Goal: Navigation & Orientation: Find specific page/section

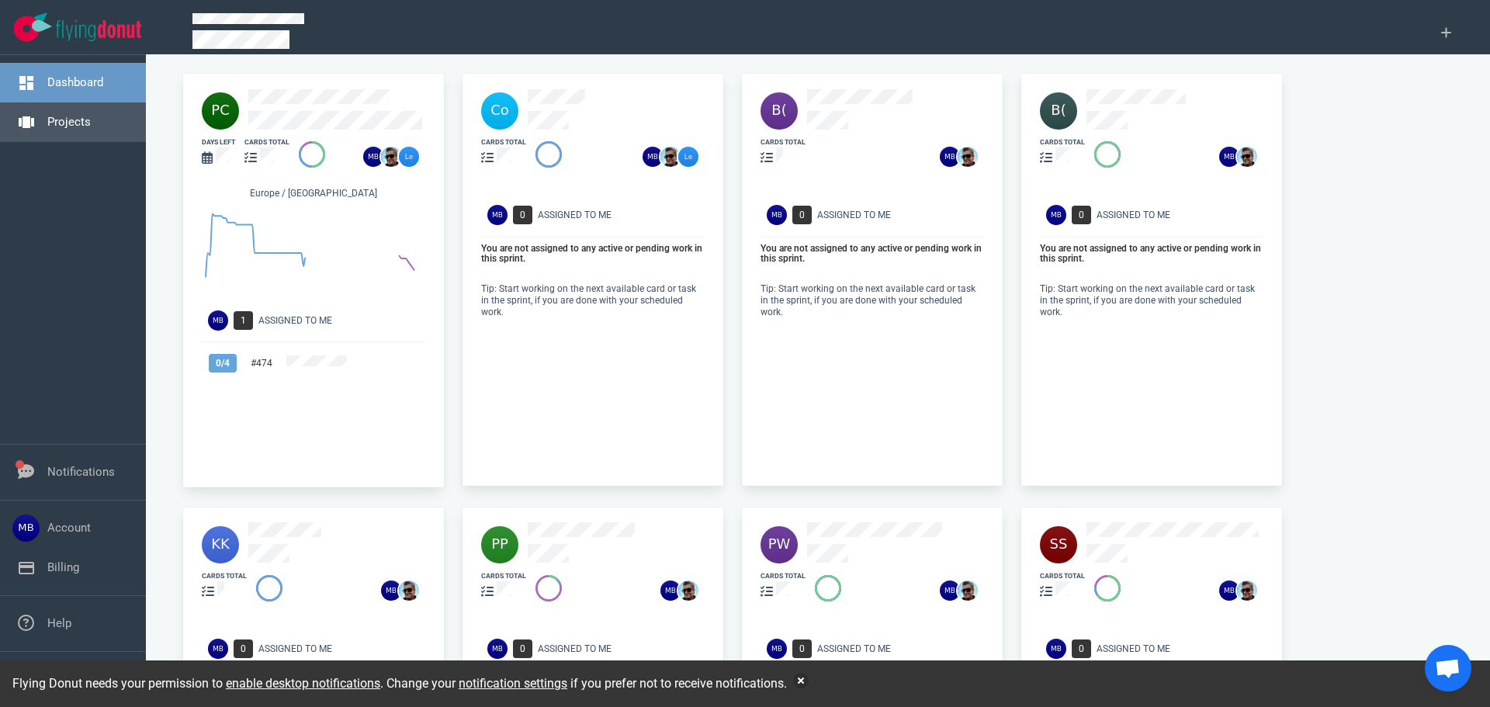
click at [65, 115] on link "Projects" at bounding box center [68, 122] width 43 height 14
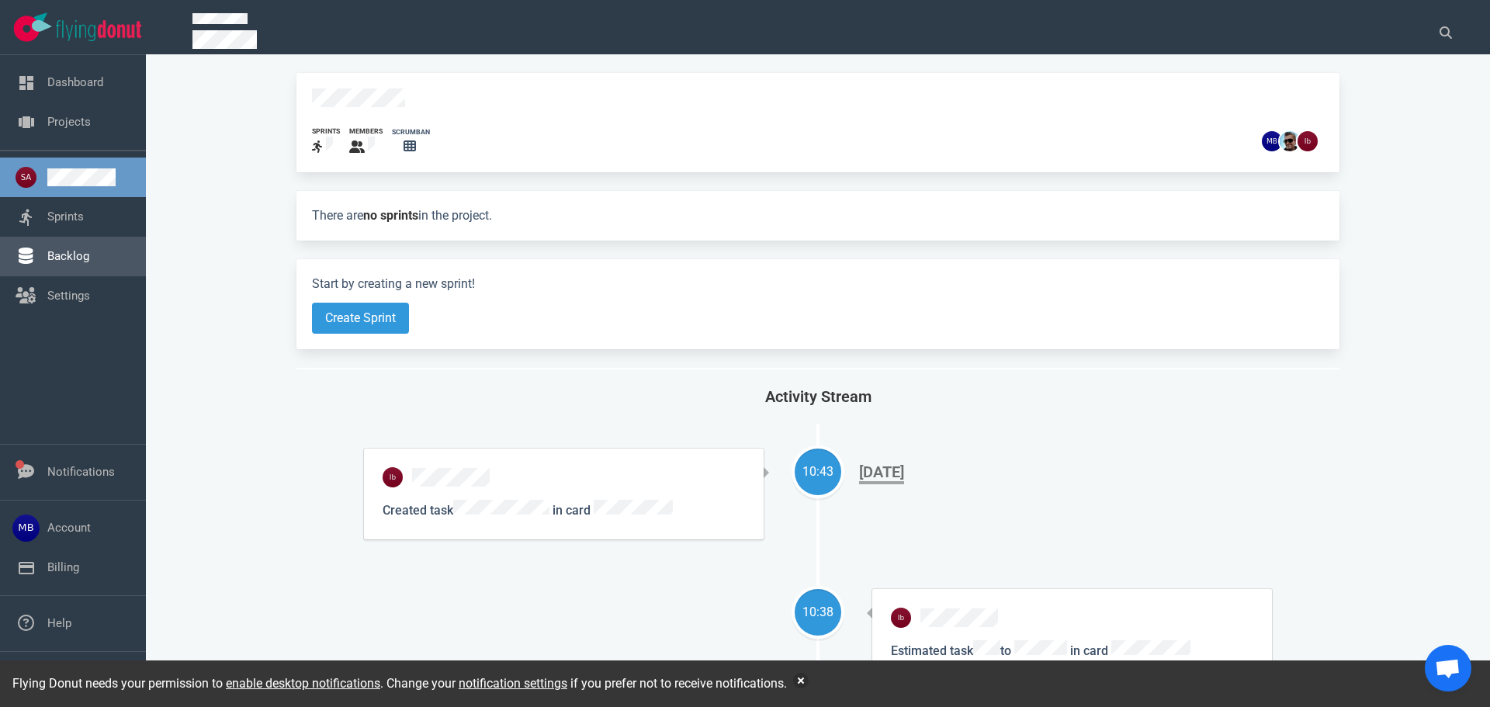
click at [57, 252] on link "Backlog" at bounding box center [68, 256] width 42 height 14
